Goal: Information Seeking & Learning: Learn about a topic

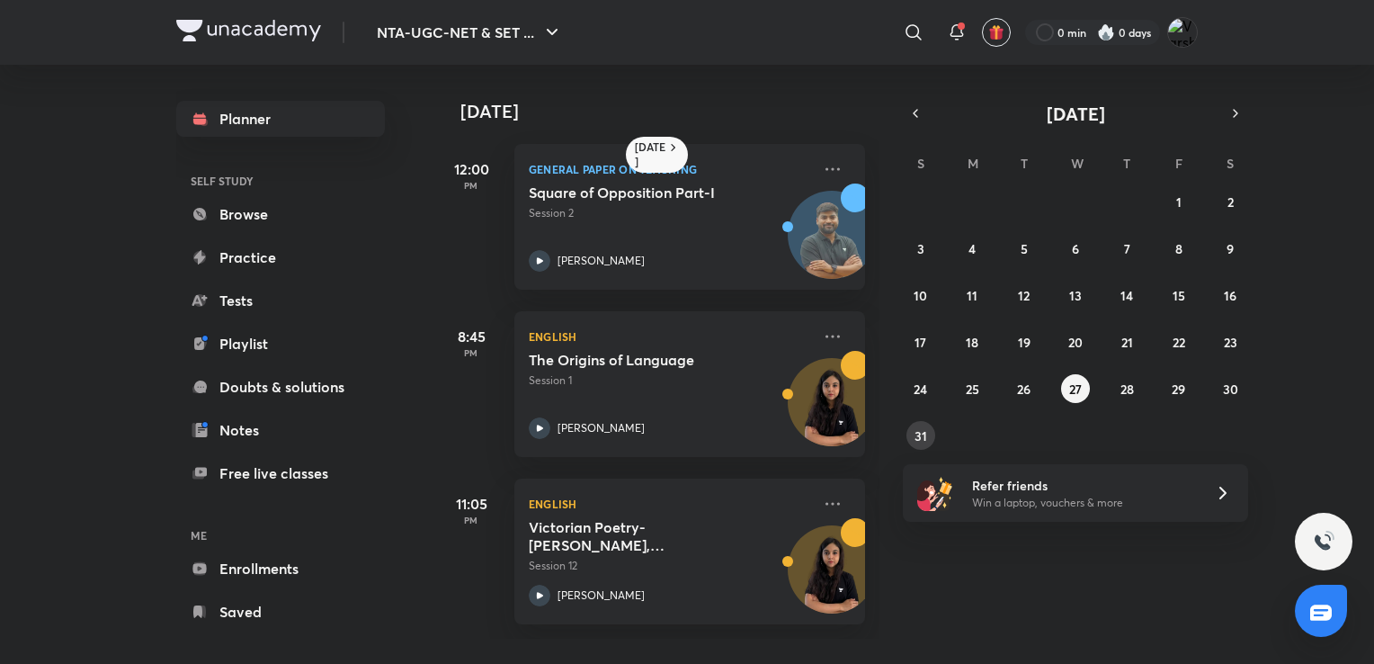
click at [916, 440] on abbr "31" at bounding box center [921, 435] width 13 height 17
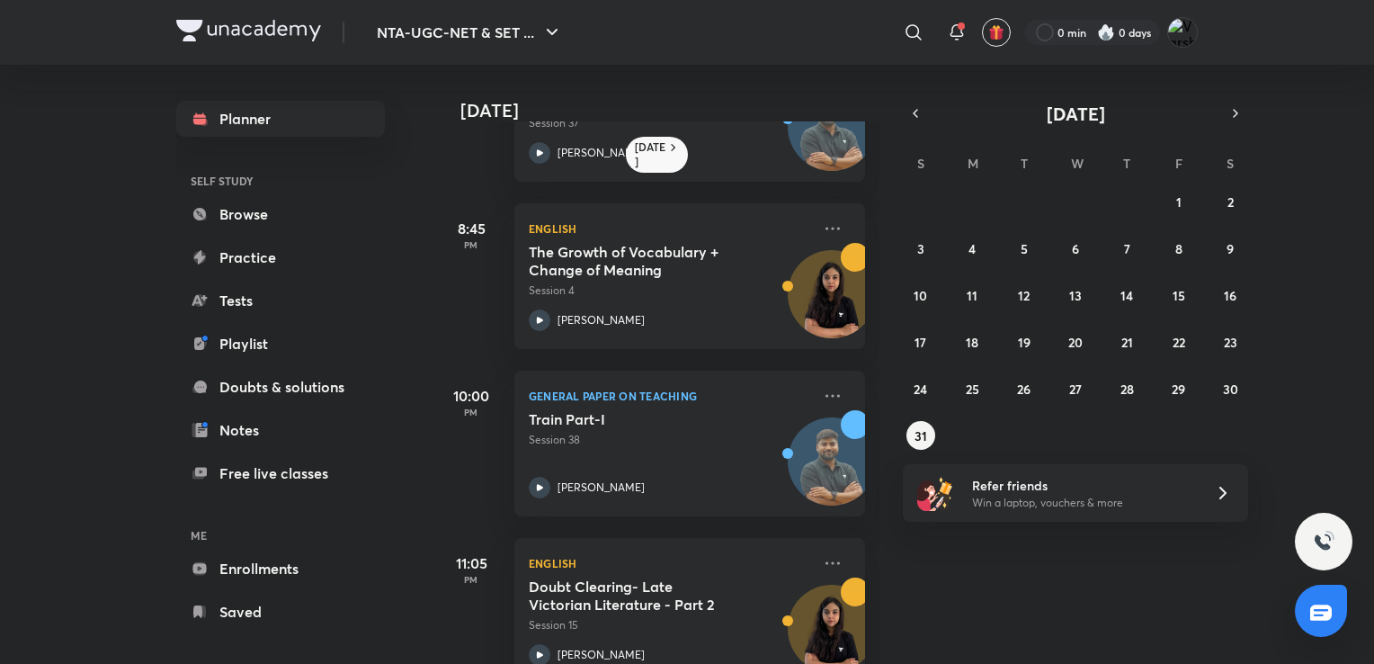
scroll to position [824, 0]
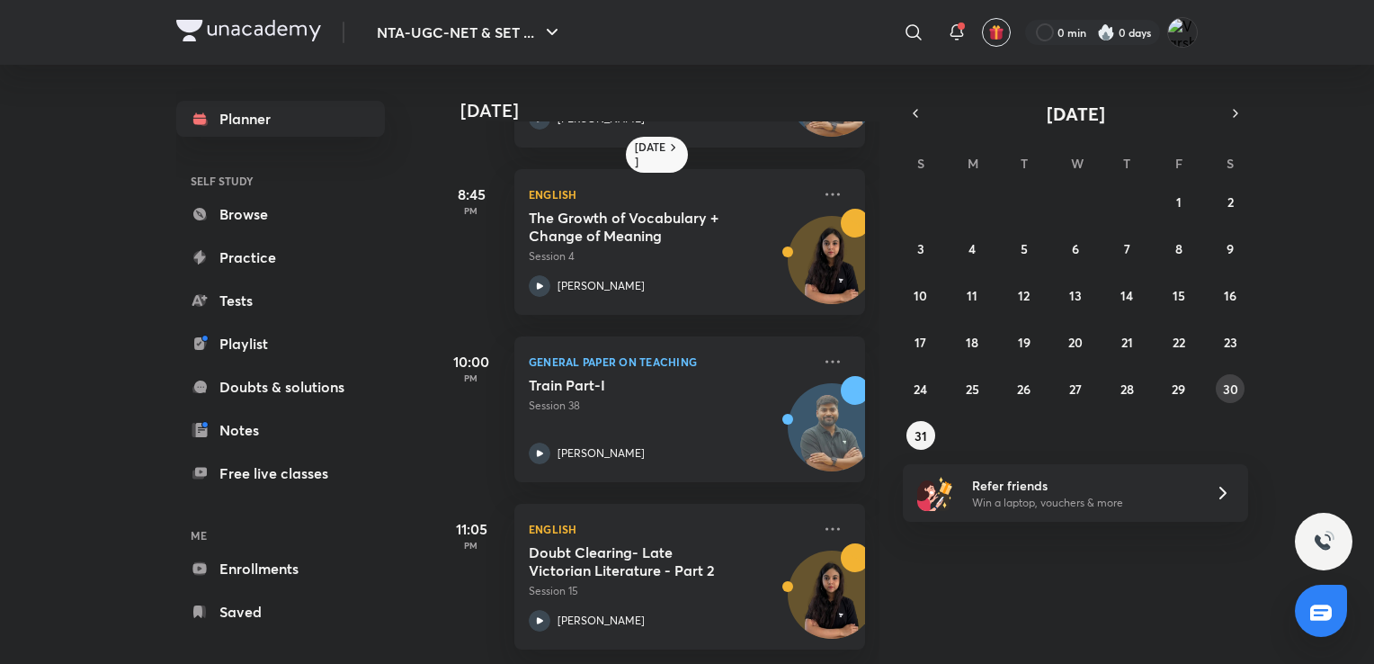
click at [1216, 390] on button "30" at bounding box center [1230, 388] width 29 height 29
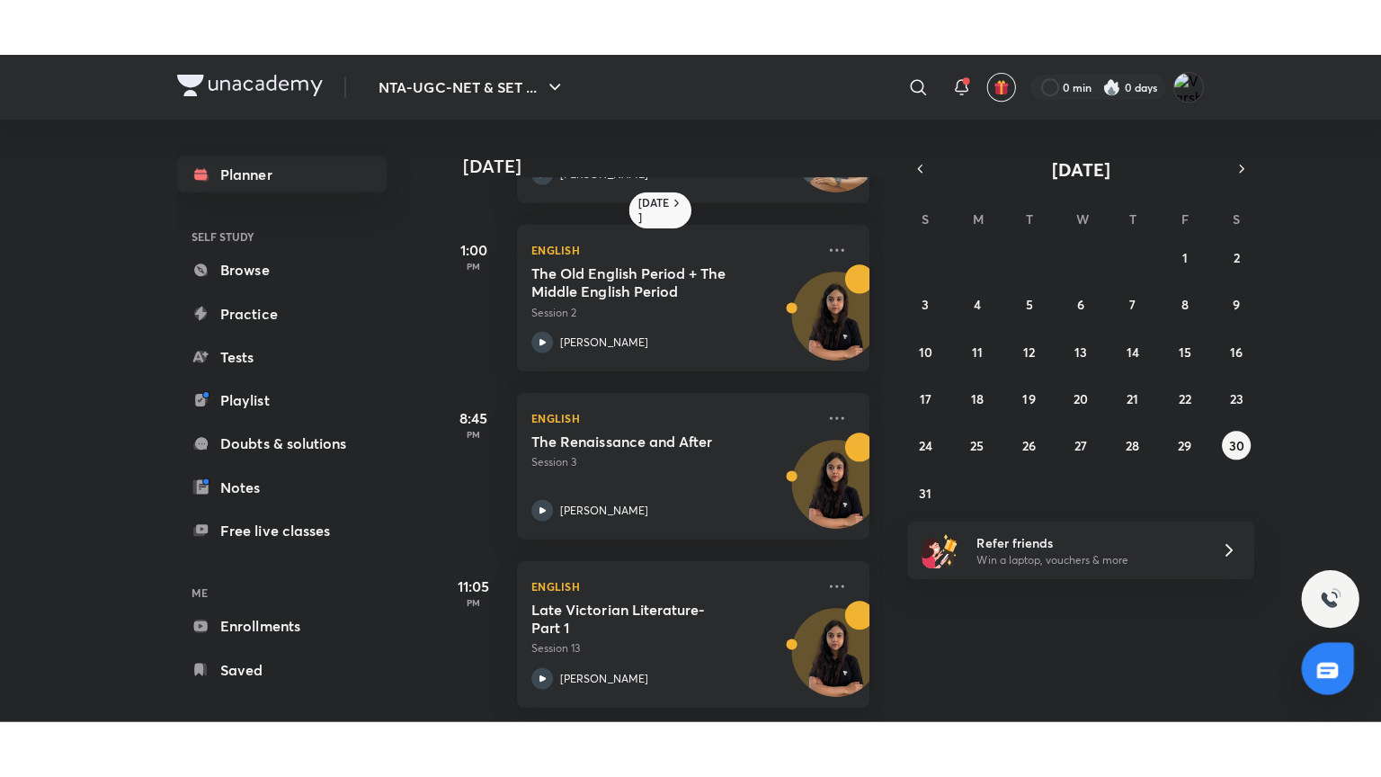
scroll to position [155, 0]
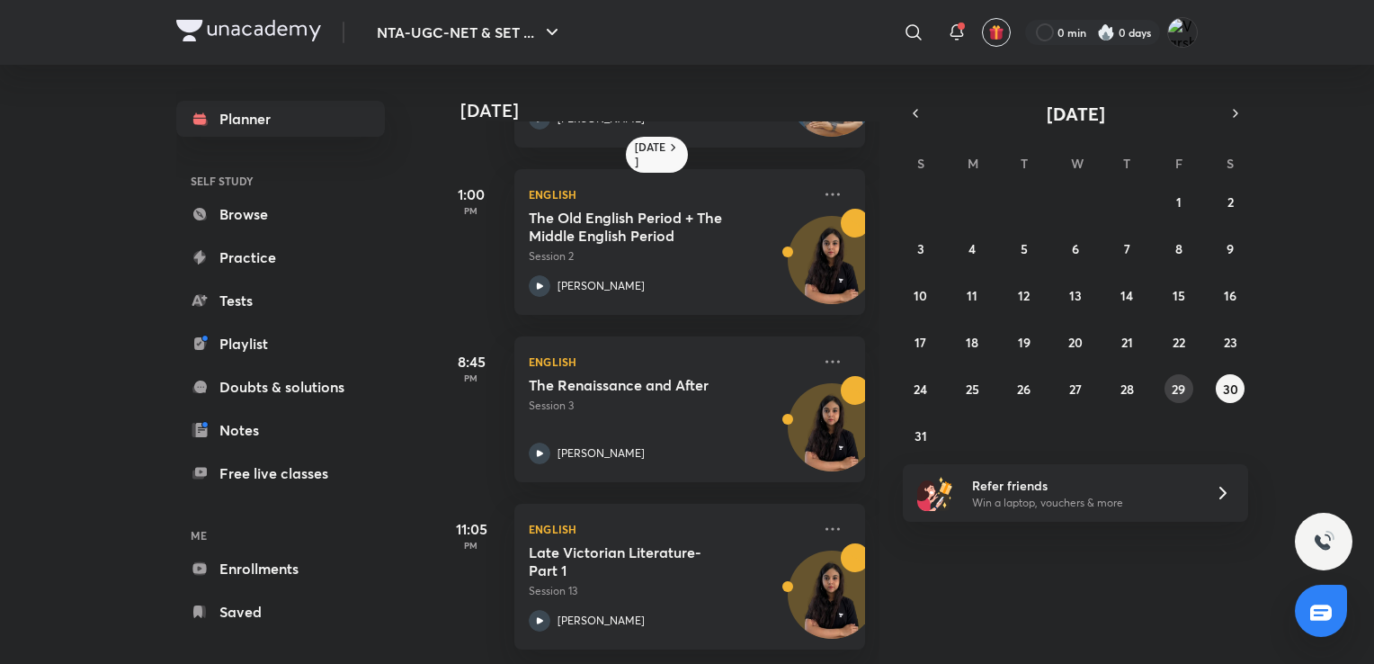
click at [1177, 391] on abbr "29" at bounding box center [1178, 388] width 13 height 17
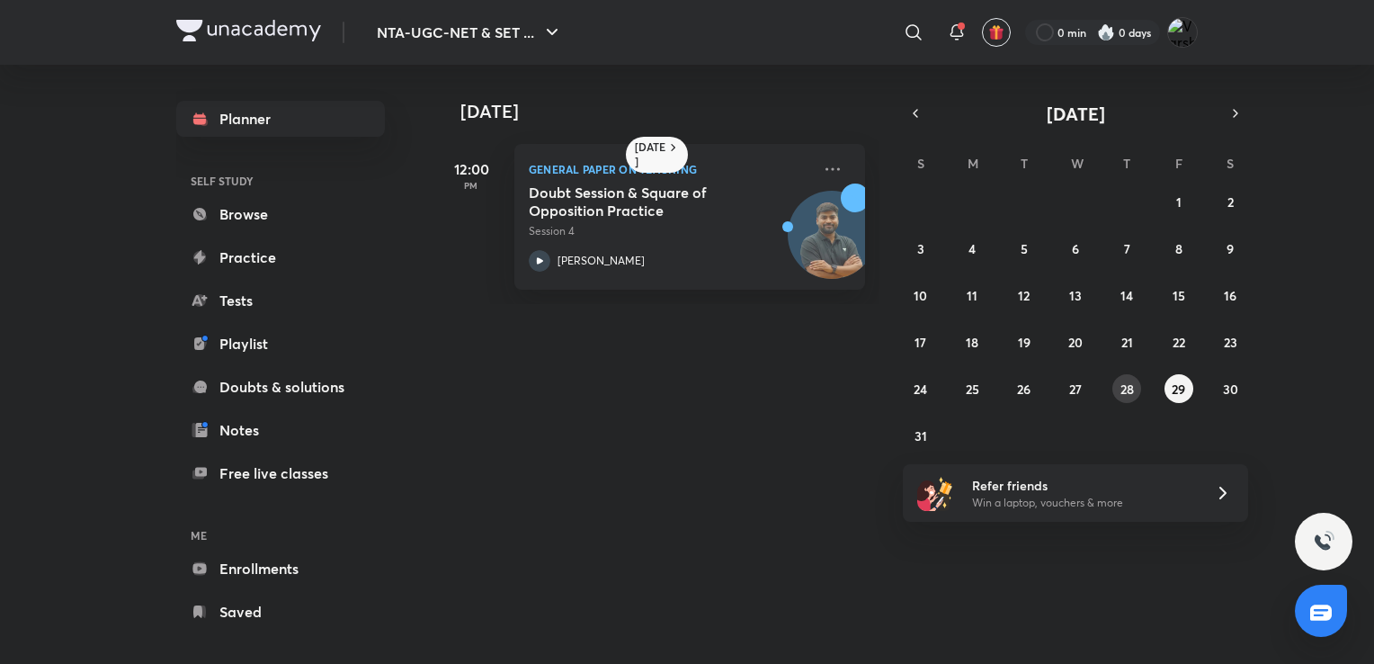
click at [1118, 393] on button "28" at bounding box center [1127, 388] width 29 height 29
click at [1069, 381] on abbr "27" at bounding box center [1075, 388] width 13 height 17
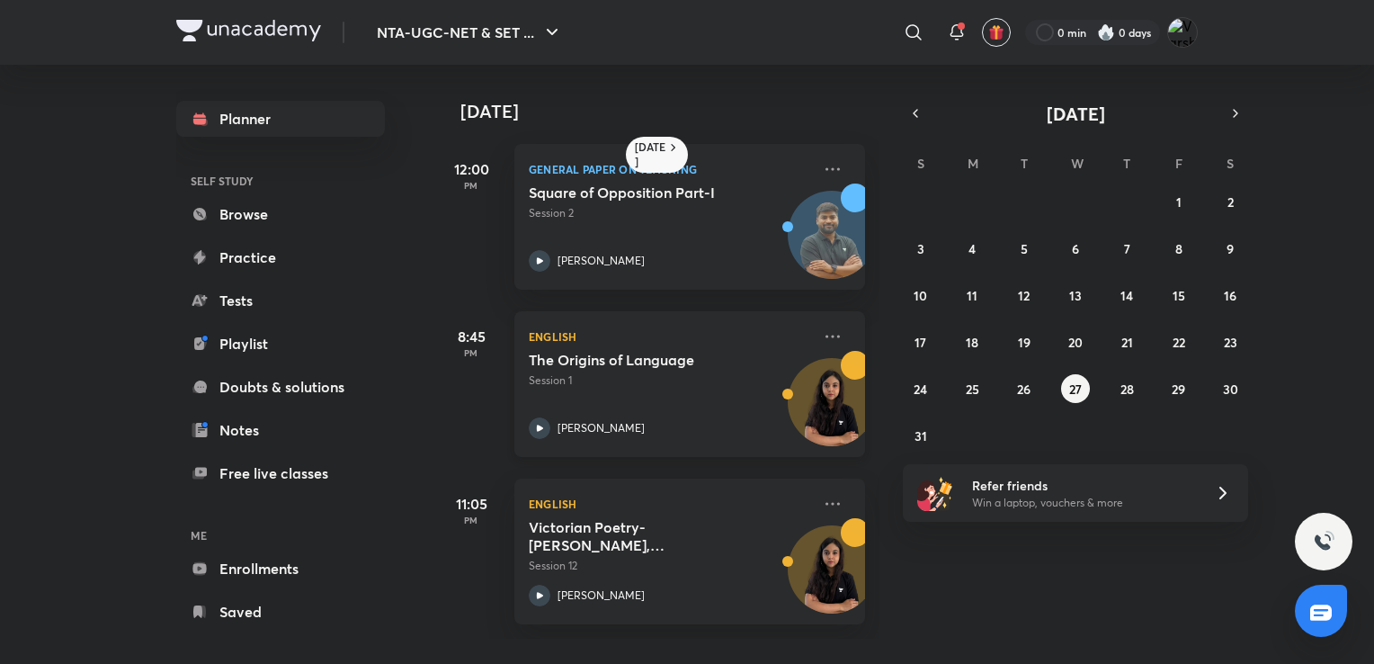
click at [715, 421] on div "[PERSON_NAME]" at bounding box center [670, 428] width 282 height 22
